Goal: Information Seeking & Learning: Find specific fact

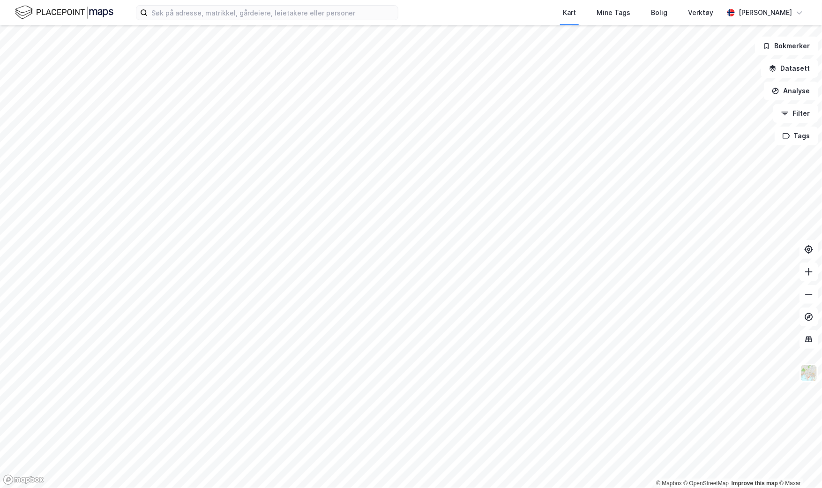
click at [297, 20] on label at bounding box center [267, 12] width 262 height 15
click at [297, 20] on input at bounding box center [273, 13] width 250 height 14
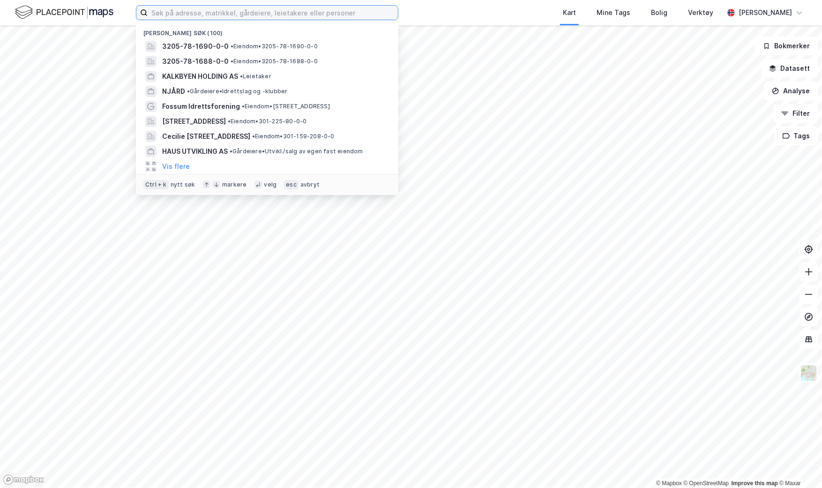
click at [294, 16] on input at bounding box center [273, 13] width 250 height 14
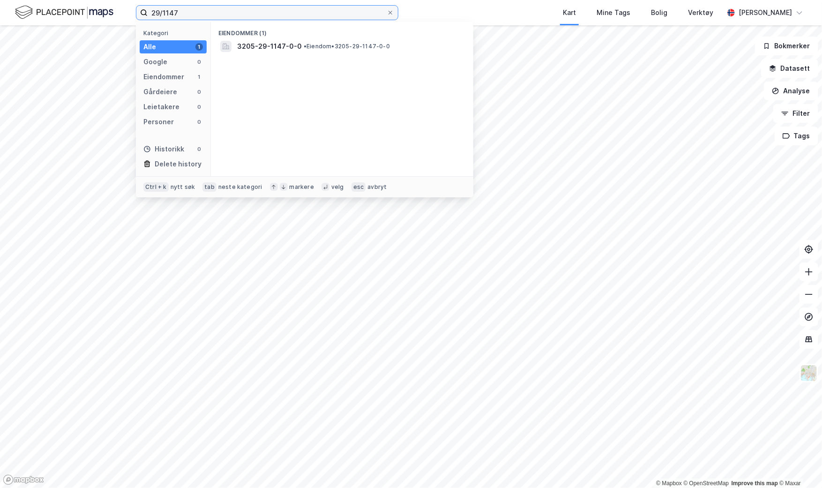
type input "29/1147"
click at [304, 45] on span "•" at bounding box center [305, 46] width 3 height 7
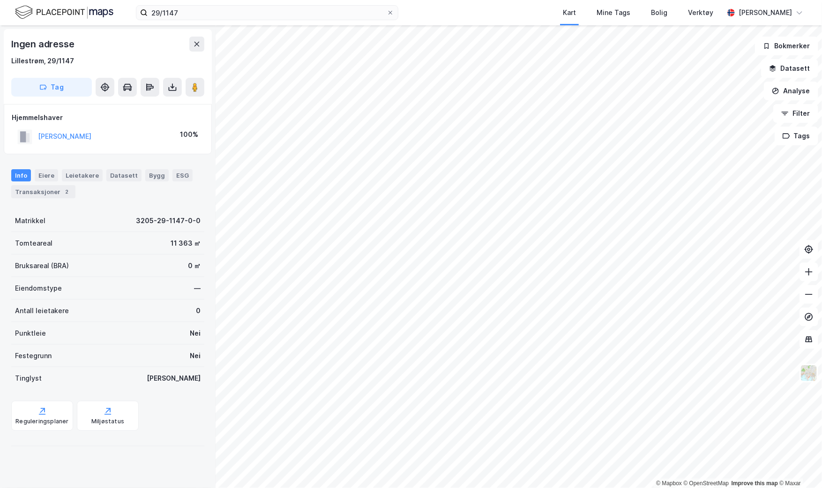
click at [47, 180] on div "Eiere" at bounding box center [46, 175] width 23 height 12
